Goal: Transaction & Acquisition: Purchase product/service

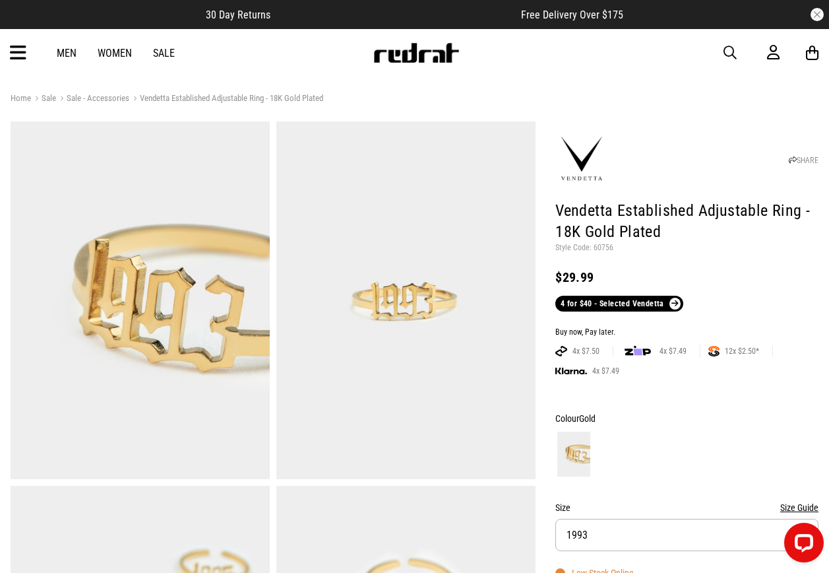
drag, startPoint x: 723, startPoint y: 49, endPoint x: 671, endPoint y: 47, distance: 51.5
click at [723, 49] on div "Men Women Sale Sign in New Back Footwear Back Mens Back Womens Back Youth & Kid…" at bounding box center [414, 52] width 829 height 47
click at [734, 49] on span "button" at bounding box center [730, 53] width 13 height 16
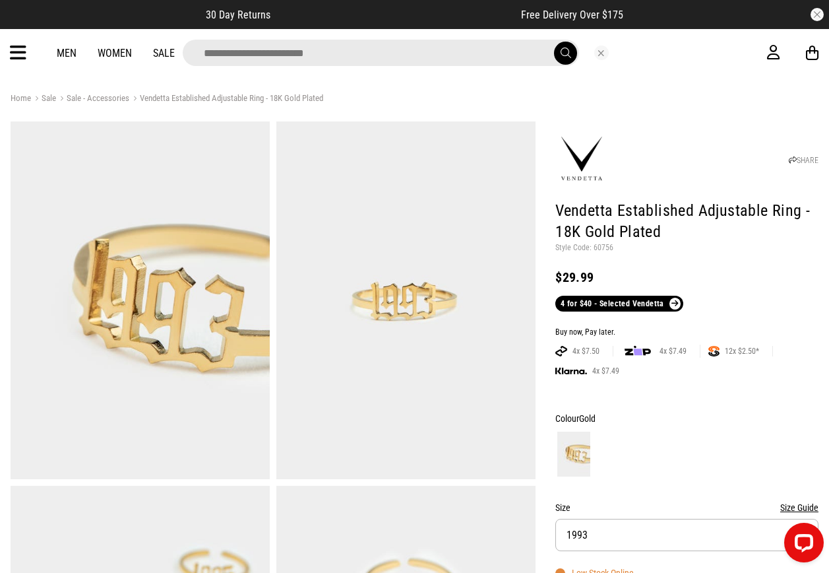
drag, startPoint x: 464, startPoint y: 56, endPoint x: 452, endPoint y: 56, distance: 11.9
click at [464, 56] on input "search" at bounding box center [381, 53] width 396 height 26
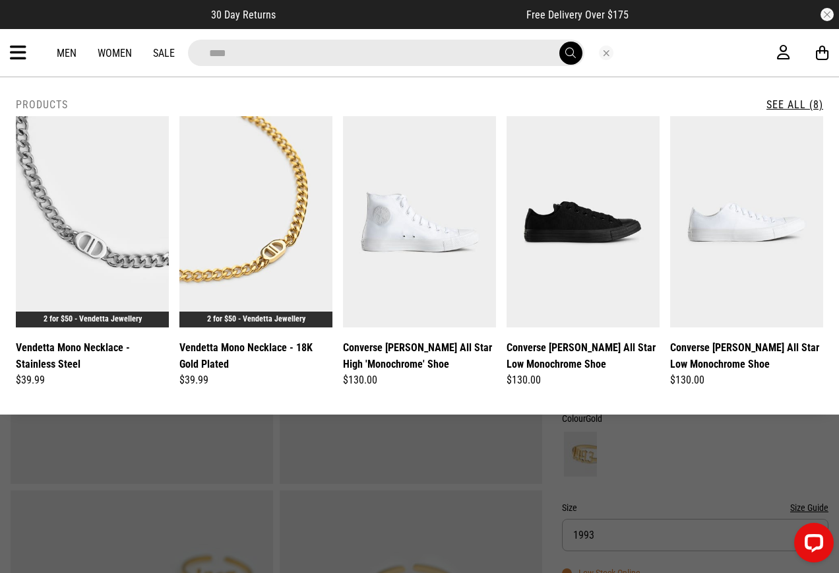
type input "****"
click at [16, 195] on div "**********" at bounding box center [501, 254] width 981 height 277
click at [57, 181] on img at bounding box center [92, 221] width 153 height 211
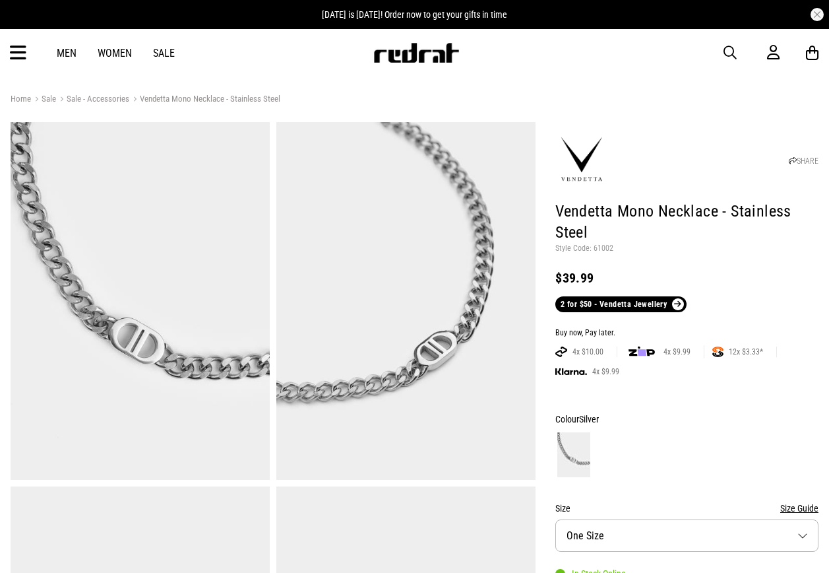
click at [604, 246] on p "Style Code: 61002" at bounding box center [686, 248] width 263 height 11
copy p "61002"
click at [633, 244] on p "Style Code: 61002" at bounding box center [686, 248] width 263 height 11
click at [665, 241] on h1 "Vendetta Mono Necklace - Stainless Steel" at bounding box center [686, 222] width 263 height 42
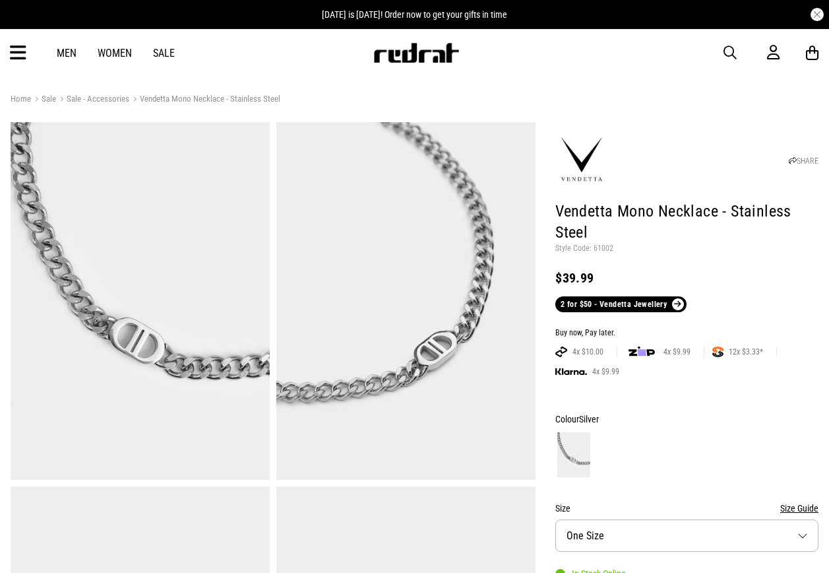
click at [602, 245] on p "Style Code: 61002" at bounding box center [686, 248] width 263 height 11
copy p "61002"
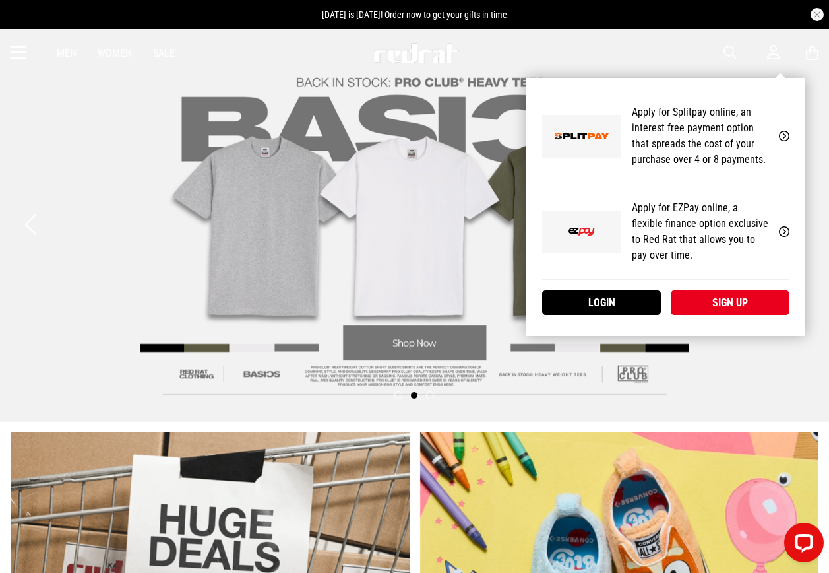
click at [779, 78] on div "My Account Apply for Splitpay online, an interest free payment option that spre…" at bounding box center [665, 207] width 279 height 258
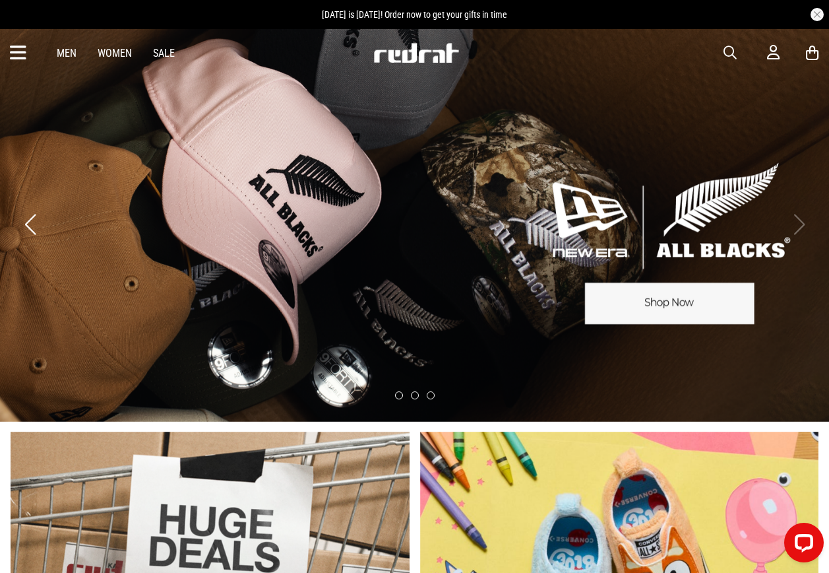
click at [734, 50] on span "button" at bounding box center [730, 53] width 13 height 16
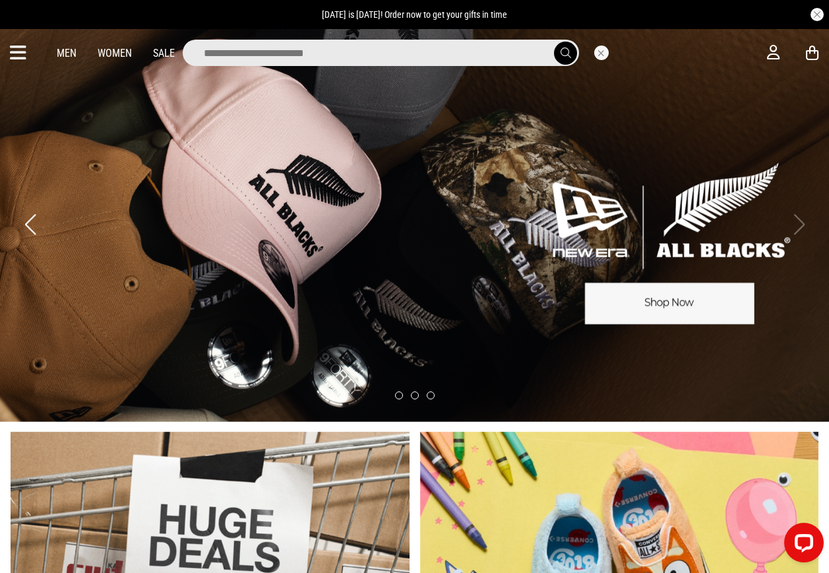
click at [368, 55] on input "search" at bounding box center [381, 53] width 396 height 26
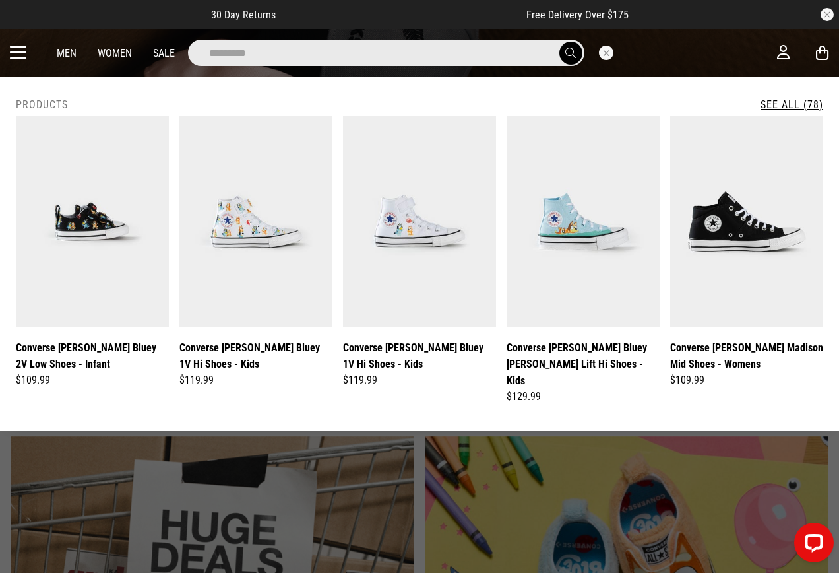
type input "*********"
click at [559, 42] on button "submit" at bounding box center [570, 53] width 23 height 23
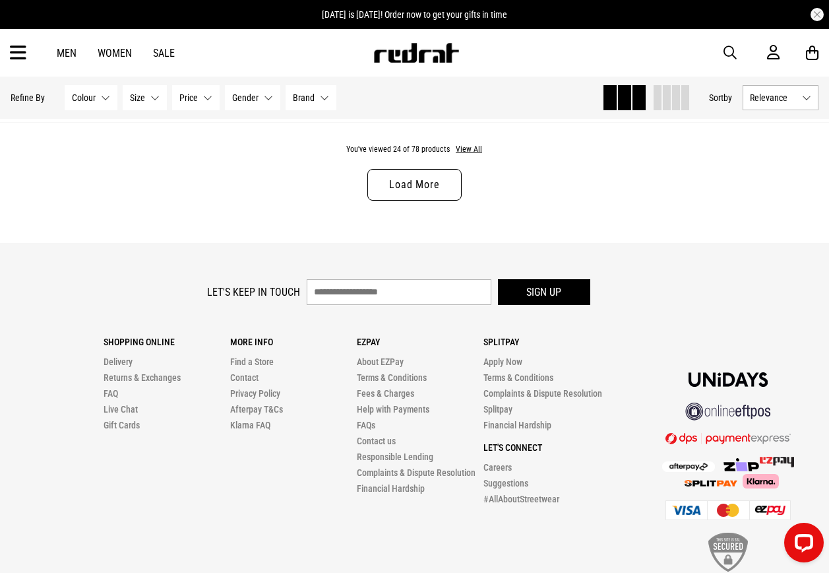
scroll to position [3734, 0]
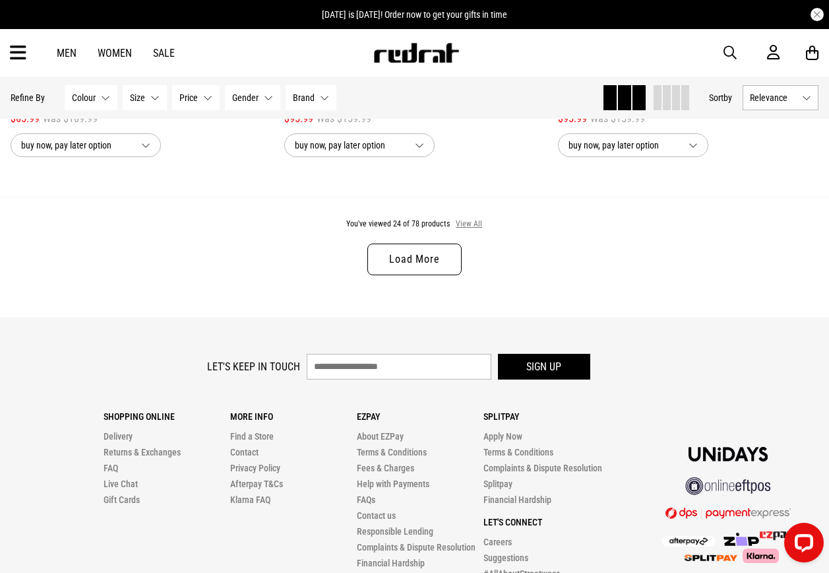
click at [468, 230] on button "View All" at bounding box center [469, 224] width 28 height 12
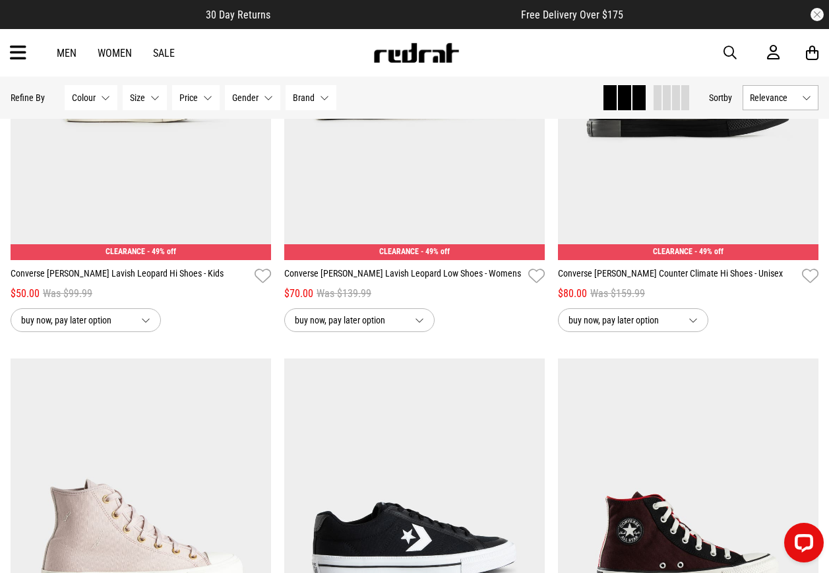
scroll to position [6916, 0]
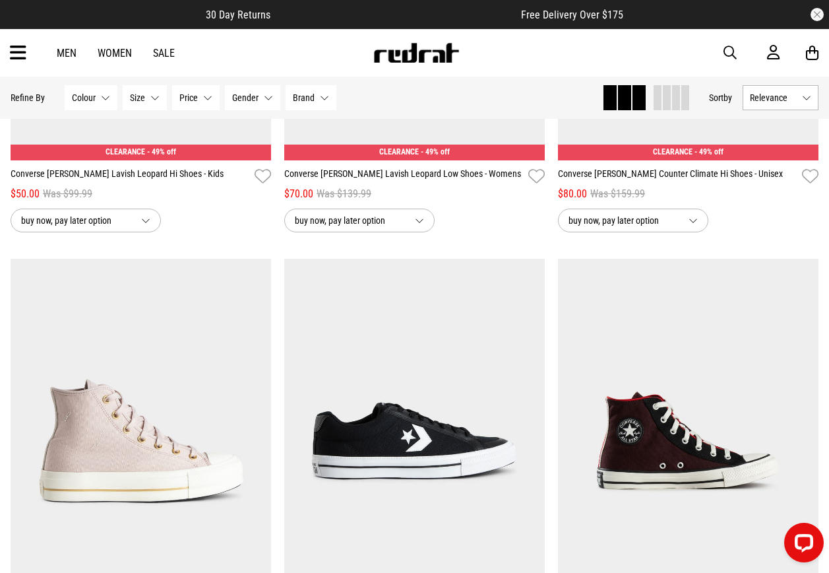
drag, startPoint x: 732, startPoint y: 51, endPoint x: 726, endPoint y: 52, distance: 6.6
click at [732, 51] on span "button" at bounding box center [730, 53] width 13 height 16
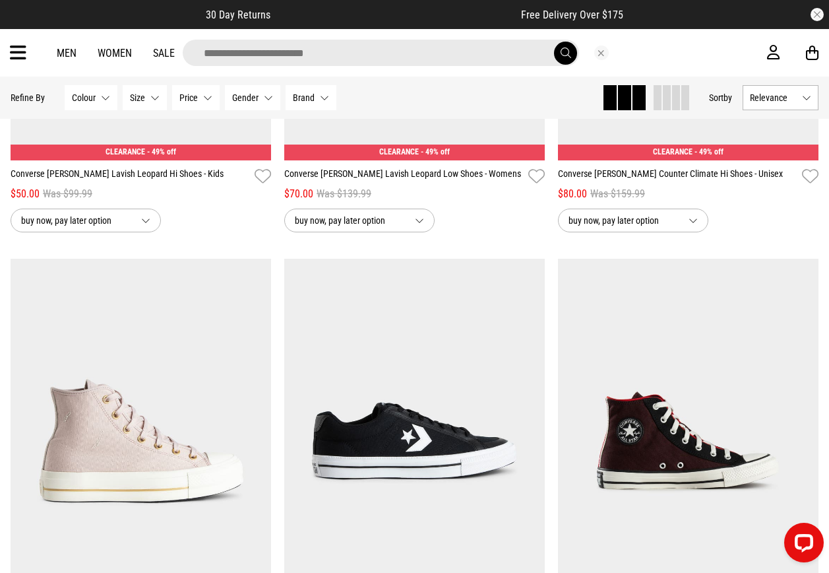
click at [499, 61] on input "search" at bounding box center [381, 53] width 396 height 26
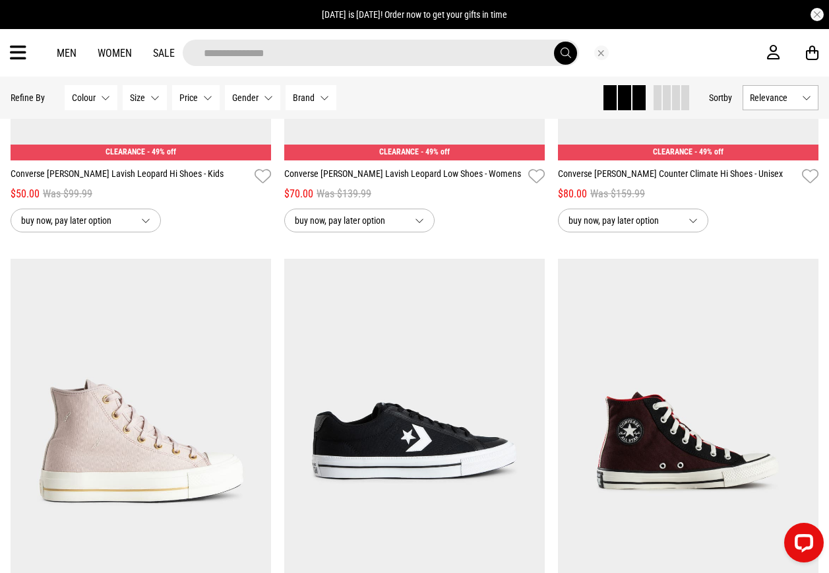
type input "**********"
click at [554, 42] on button "submit" at bounding box center [565, 53] width 23 height 23
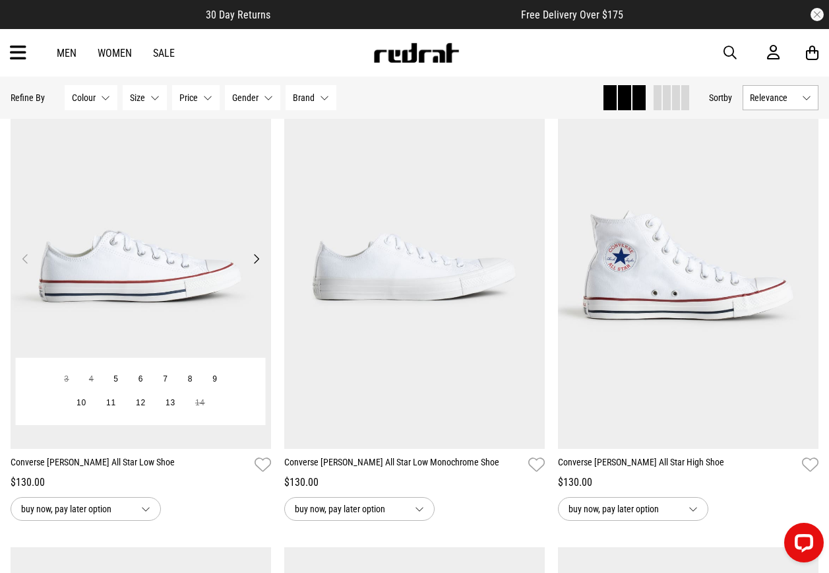
click at [137, 235] on img at bounding box center [141, 266] width 261 height 365
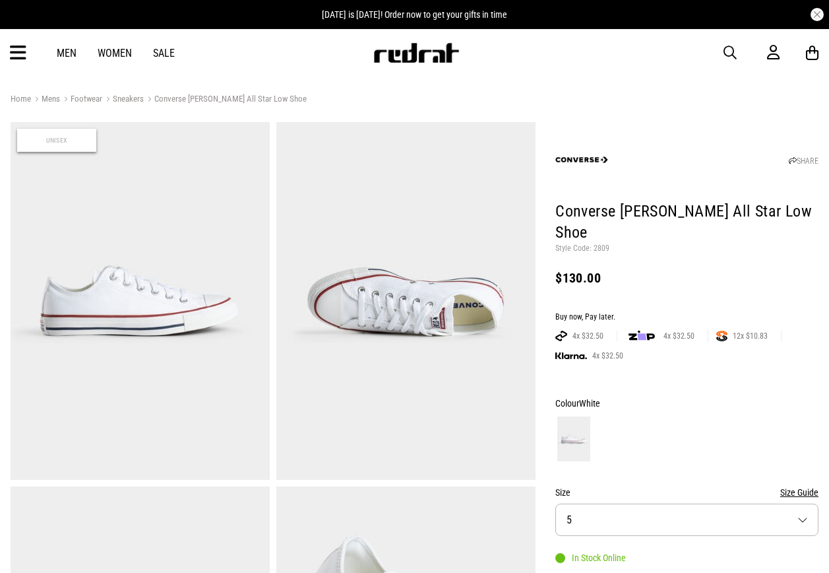
click at [604, 248] on p "Style Code: 2809" at bounding box center [686, 248] width 263 height 11
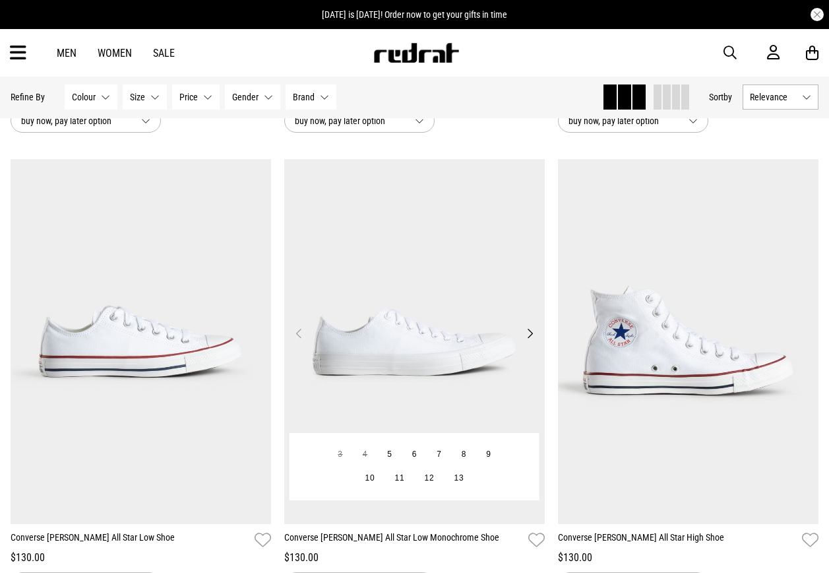
scroll to position [534, 0]
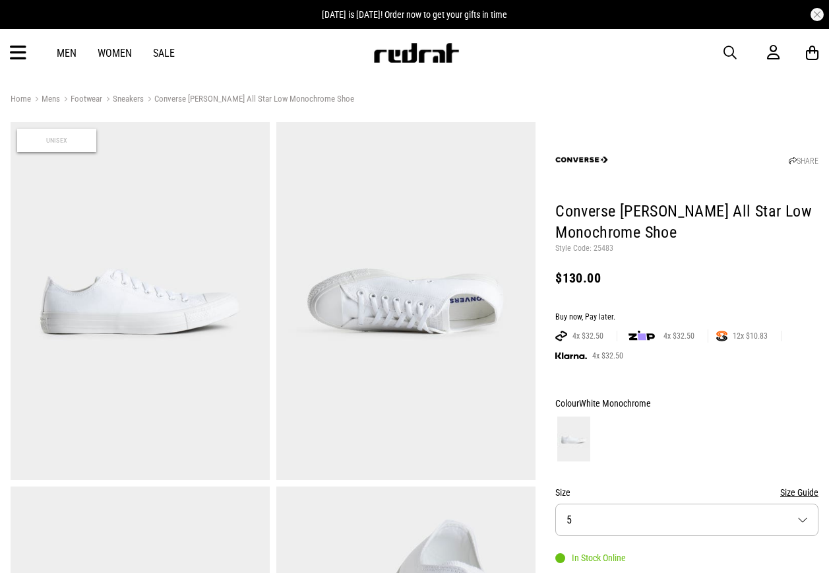
click at [604, 248] on p "Style Code: 25483" at bounding box center [686, 248] width 263 height 11
click at [607, 253] on p "Style Code: 25483" at bounding box center [686, 248] width 263 height 11
drag, startPoint x: 608, startPoint y: 253, endPoint x: 600, endPoint y: 245, distance: 11.7
click at [600, 245] on p "Style Code: 25483" at bounding box center [686, 248] width 263 height 11
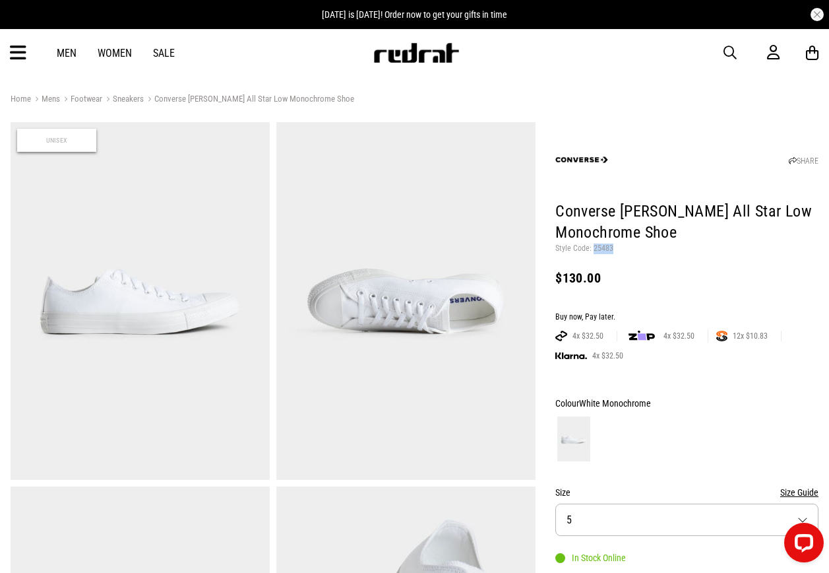
copy p "25483"
drag, startPoint x: 730, startPoint y: 48, endPoint x: 691, endPoint y: 54, distance: 39.4
click at [730, 48] on span "button" at bounding box center [730, 53] width 13 height 16
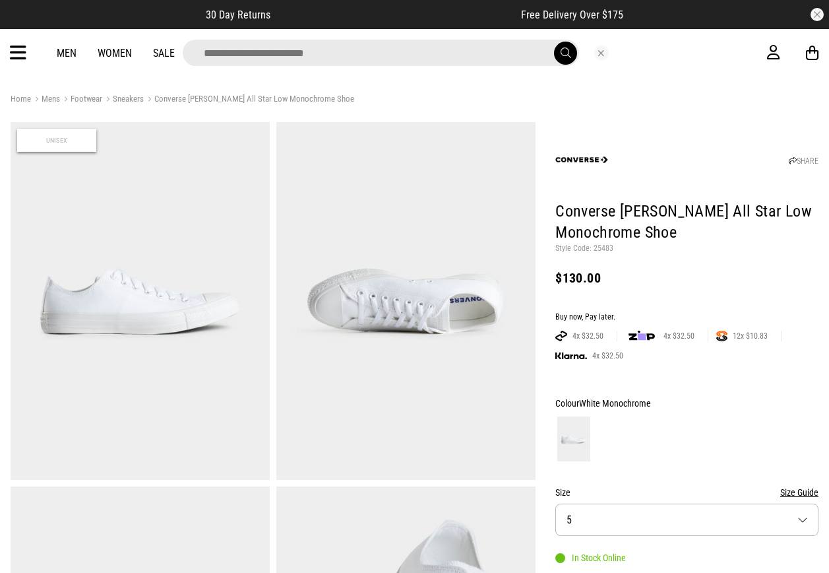
click at [462, 59] on input "search" at bounding box center [381, 53] width 396 height 26
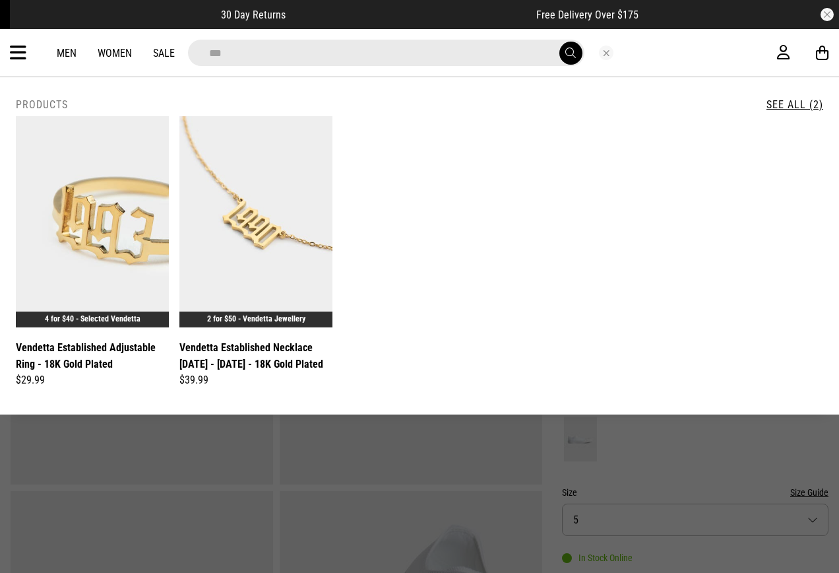
type input "***"
click at [559, 42] on button "submit" at bounding box center [570, 53] width 23 height 23
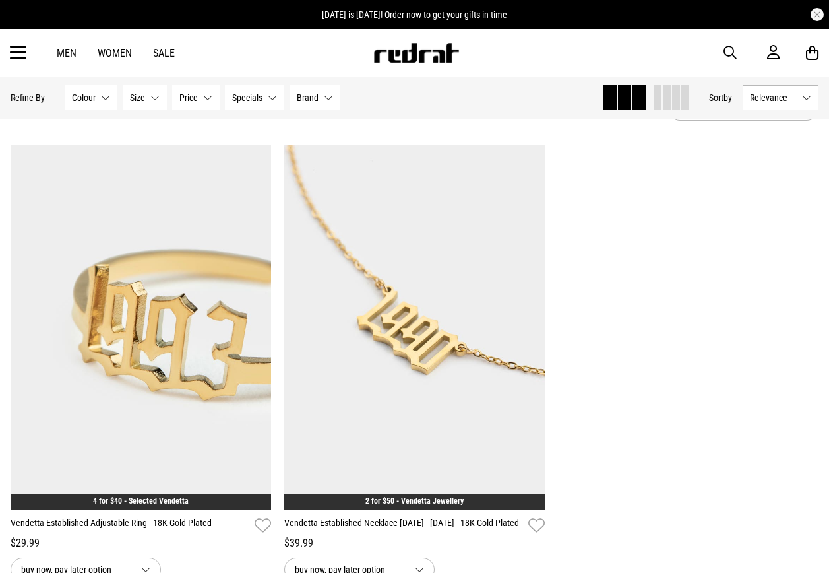
scroll to position [66, 0]
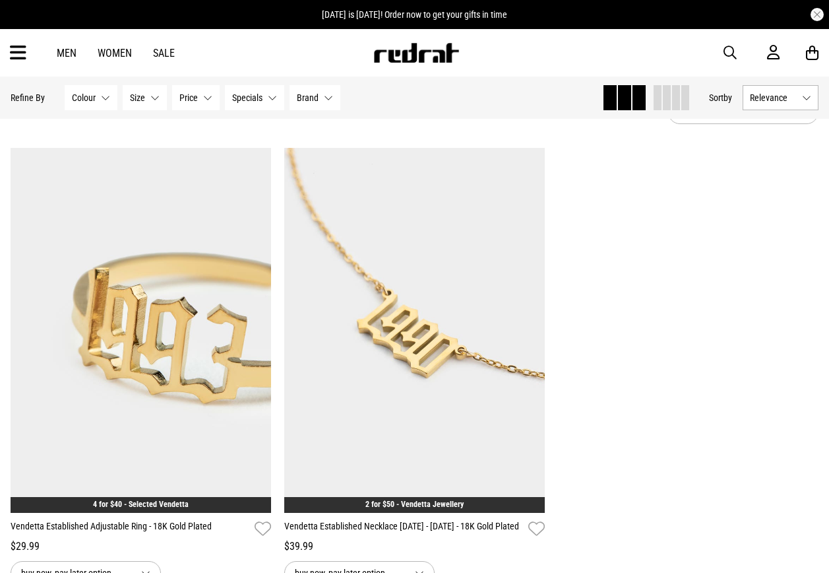
drag, startPoint x: 730, startPoint y: 55, endPoint x: 674, endPoint y: 68, distance: 57.6
click at [730, 55] on span "button" at bounding box center [730, 53] width 13 height 16
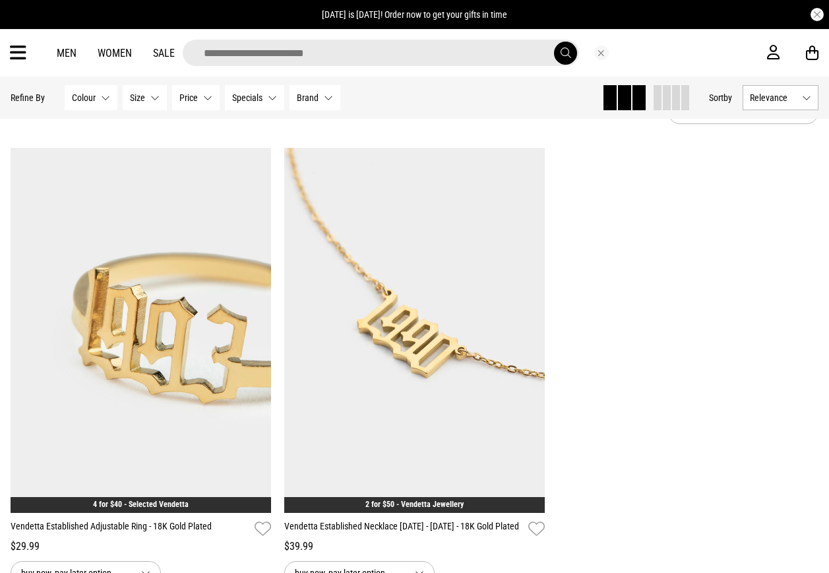
click at [342, 55] on input "search" at bounding box center [381, 53] width 396 height 26
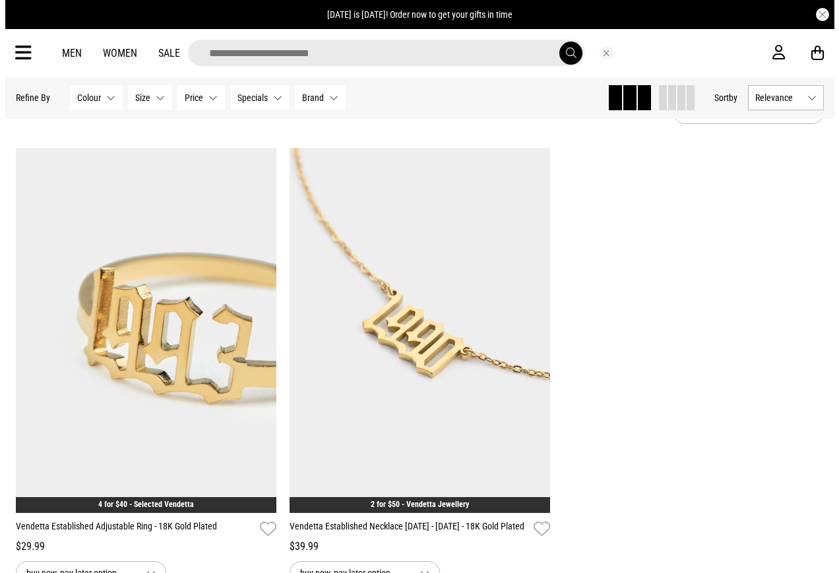
scroll to position [0, 0]
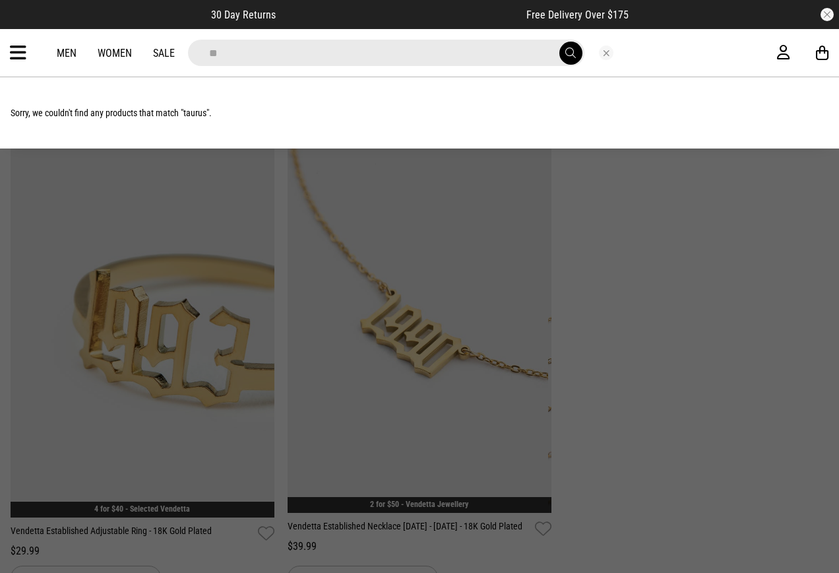
type input "*"
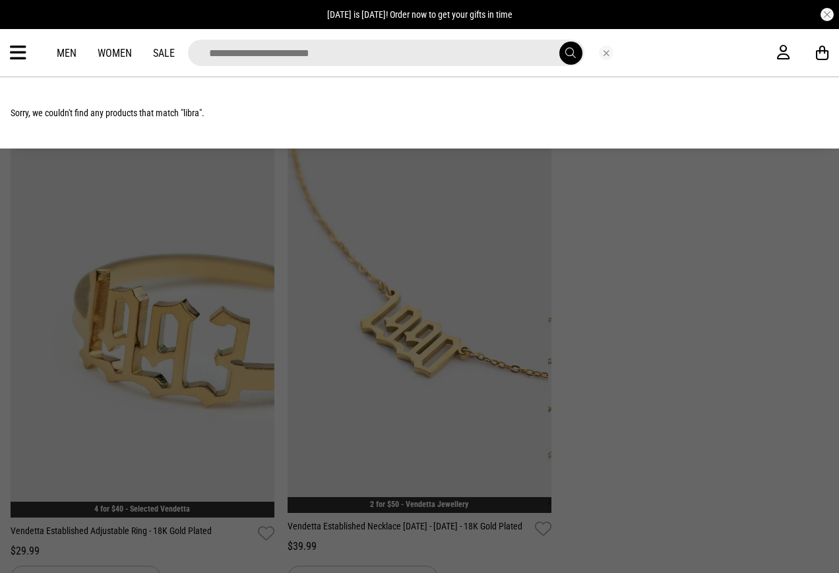
click at [284, 57] on input "search" at bounding box center [386, 53] width 396 height 26
type input "*"
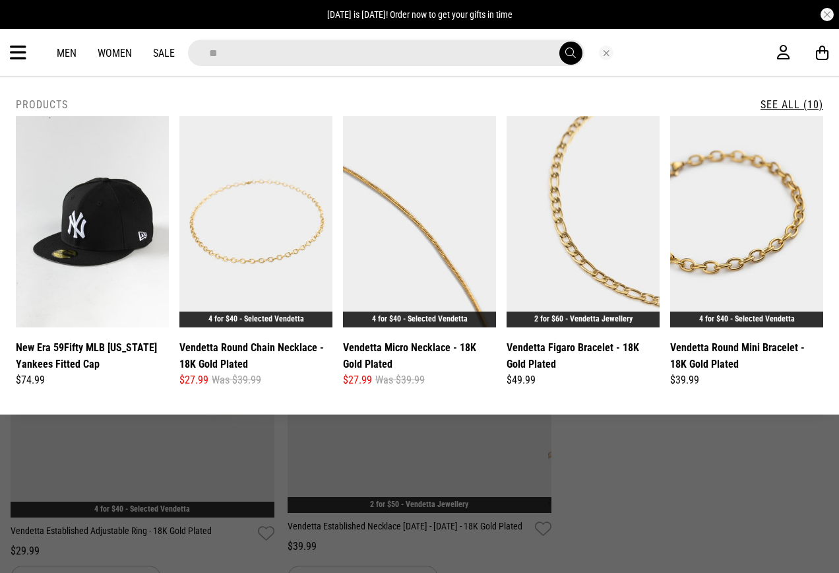
type input "*"
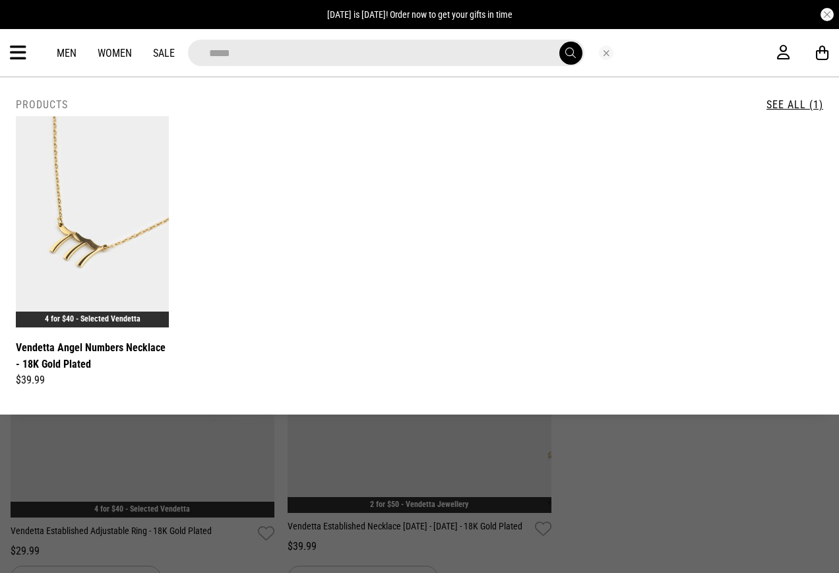
type input "*****"
click at [559, 42] on button "submit" at bounding box center [570, 53] width 23 height 23
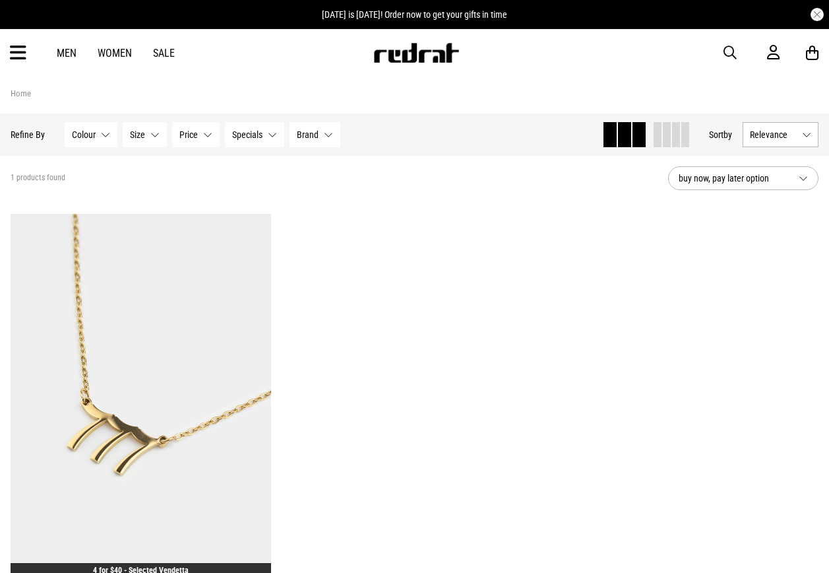
drag, startPoint x: 731, startPoint y: 51, endPoint x: 701, endPoint y: 57, distance: 30.1
click at [731, 51] on span "button" at bounding box center [730, 53] width 13 height 16
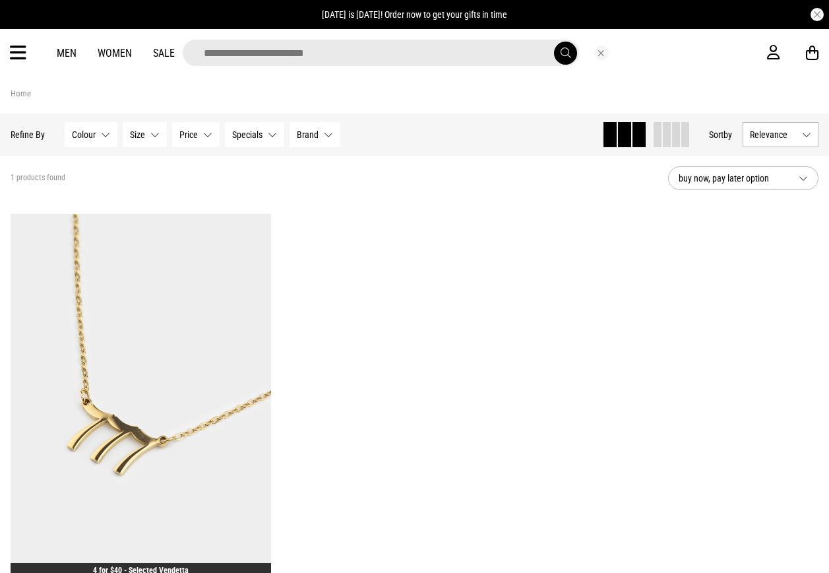
drag, startPoint x: 485, startPoint y: 56, endPoint x: 439, endPoint y: 35, distance: 51.4
click at [484, 56] on input "search" at bounding box center [381, 53] width 396 height 26
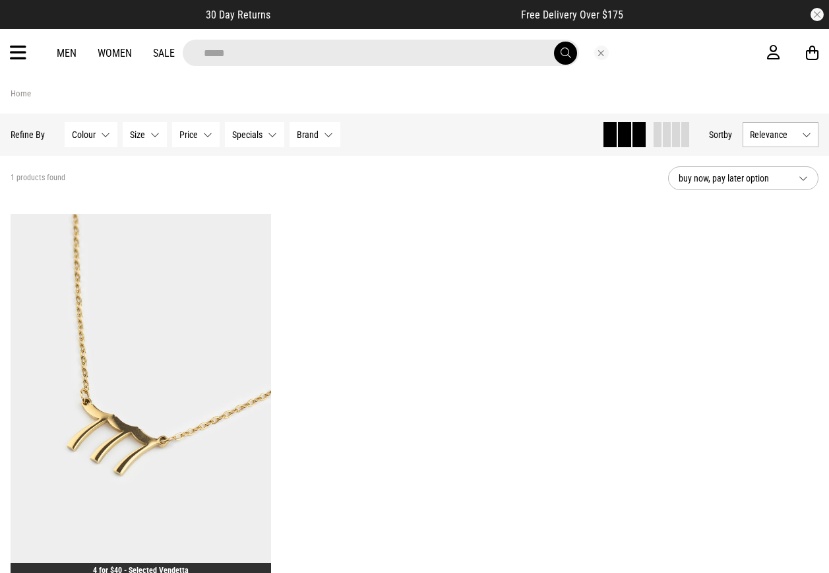
type input "*****"
click at [554, 42] on button "submit" at bounding box center [565, 53] width 23 height 23
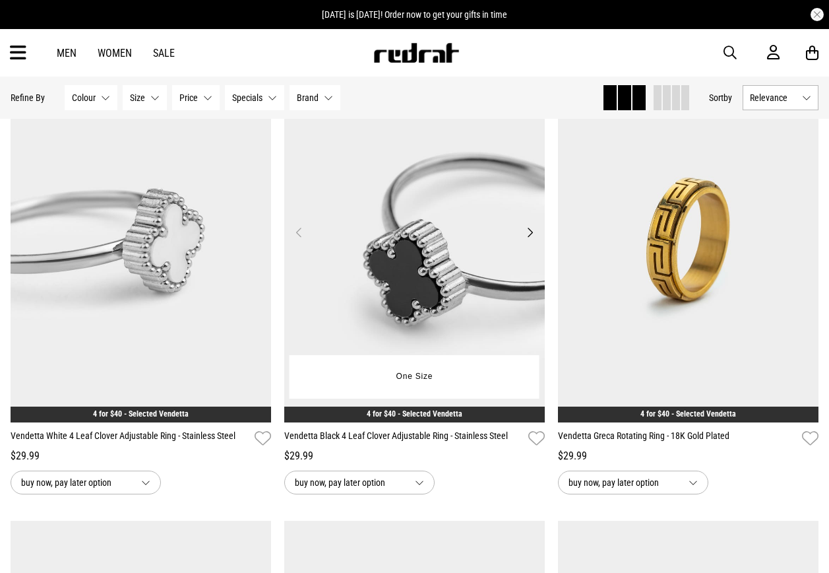
scroll to position [1451, 0]
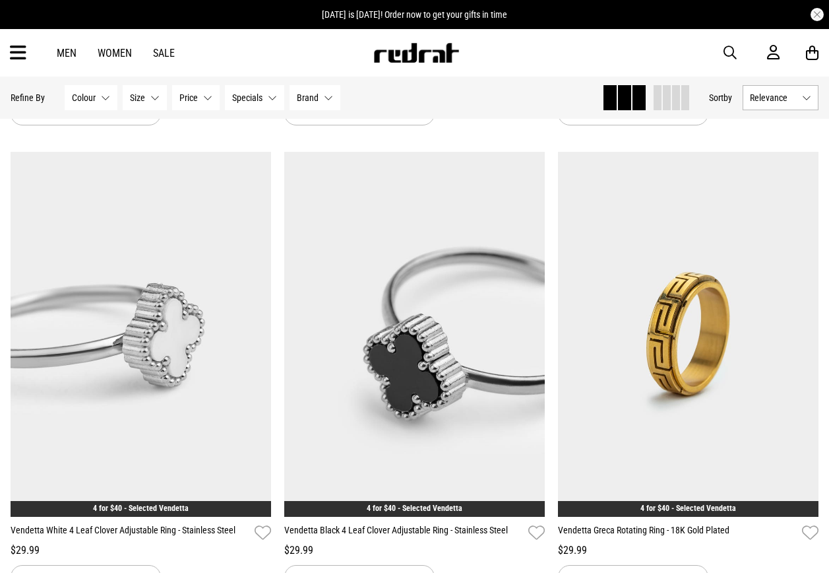
click at [721, 55] on div "Men Women Sale Sign in New Back Footwear Back Mens Back Womens Back Youth & Kid…" at bounding box center [414, 52] width 829 height 47
click at [727, 57] on span "button" at bounding box center [730, 53] width 13 height 16
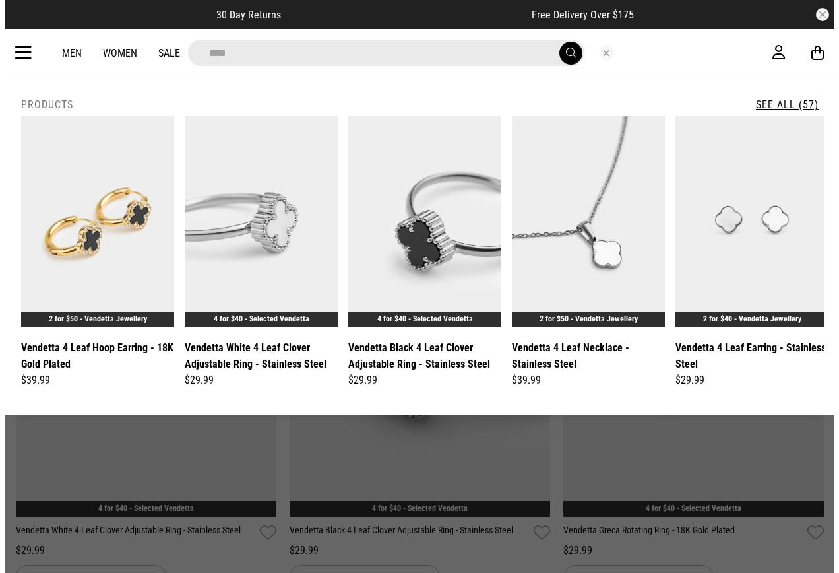
scroll to position [1460, 0]
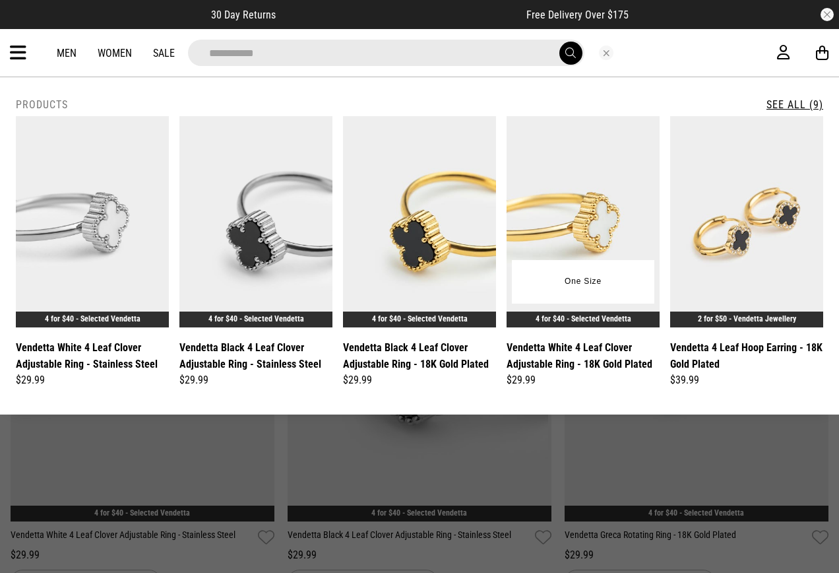
type input "**********"
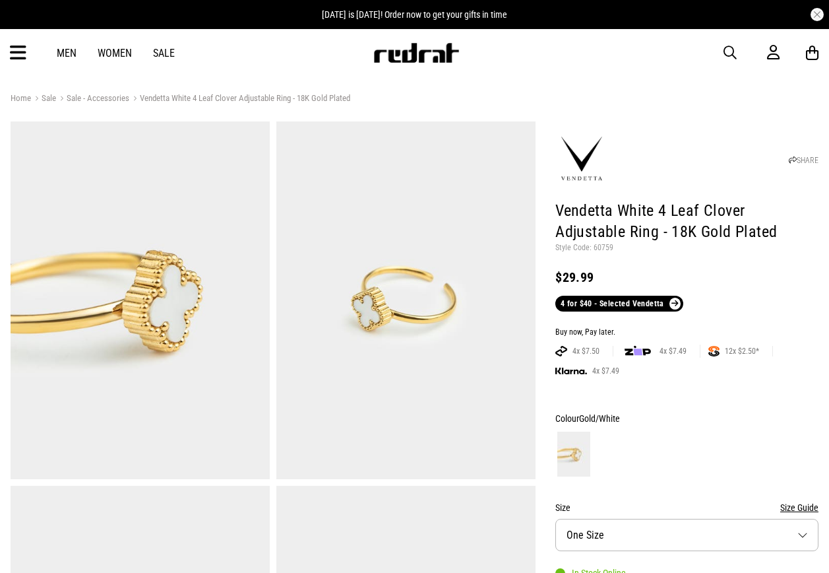
click at [595, 251] on p "Style Code: 60759" at bounding box center [686, 248] width 263 height 11
copy p "60759"
